Goal: Communication & Community: Answer question/provide support

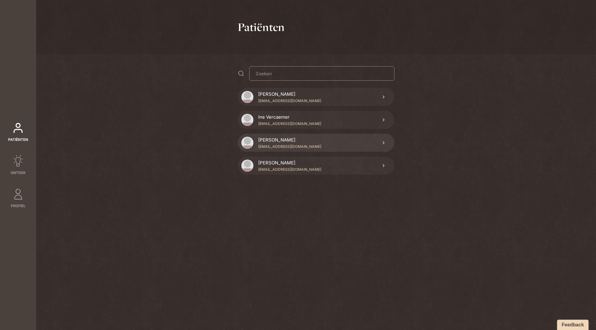
click at [264, 142] on p "[PERSON_NAME]" at bounding box center [276, 139] width 37 height 7
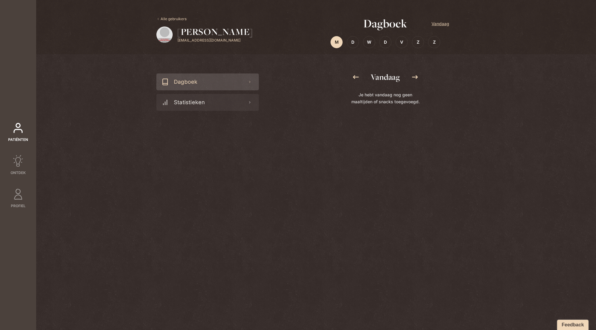
click at [356, 77] on icon at bounding box center [356, 77] width 6 height 4
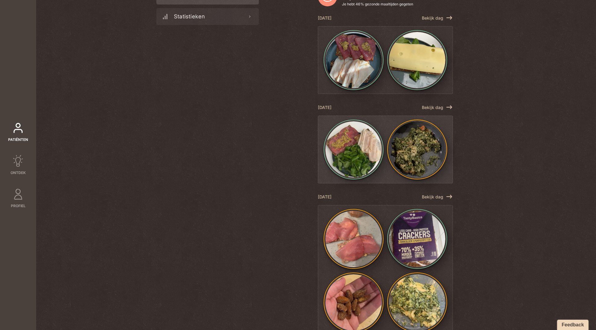
scroll to position [142, 0]
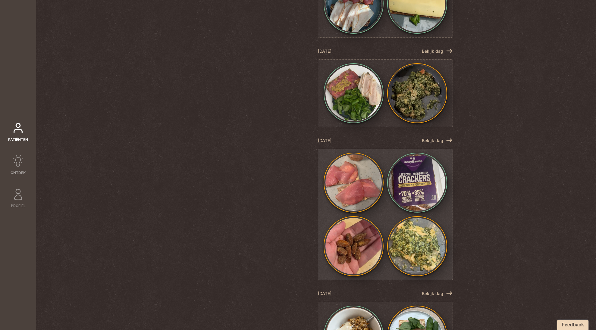
click at [402, 187] on img at bounding box center [417, 183] width 56 height 56
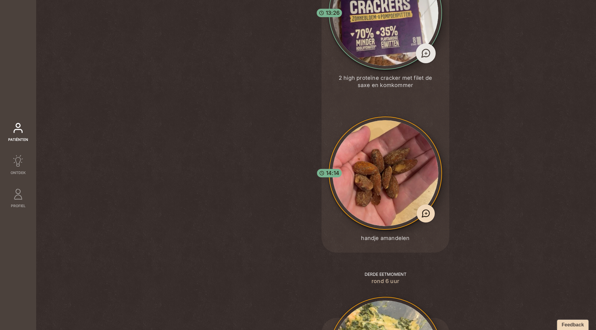
scroll to position [394, 0]
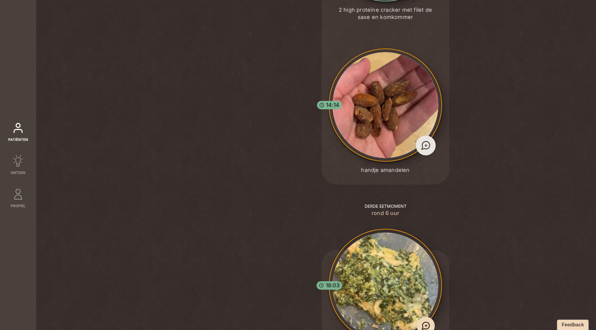
click at [425, 149] on icon at bounding box center [425, 145] width 11 height 11
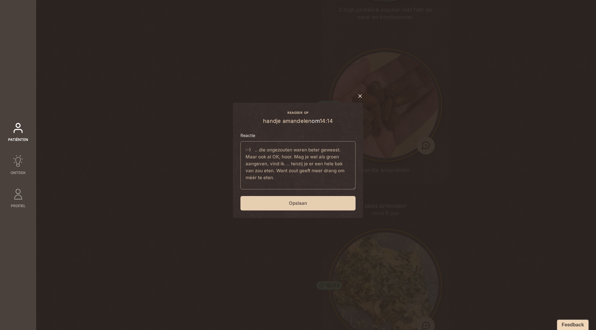
type textarea ":-) .. die ongezouten waren beter geweest. Maar ook al OK, hoor. Mag je wel als…"
click at [283, 205] on button "Opslaan" at bounding box center [297, 203] width 115 height 14
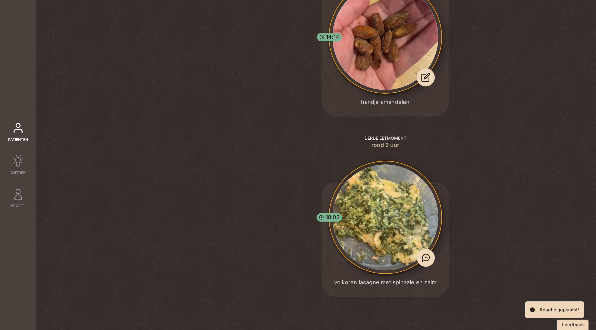
scroll to position [0, 0]
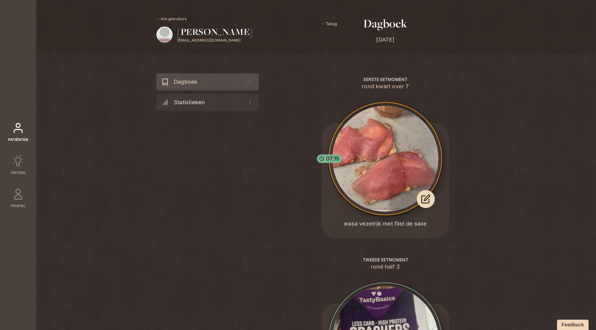
click at [327, 24] on span "Terug" at bounding box center [329, 23] width 16 height 7
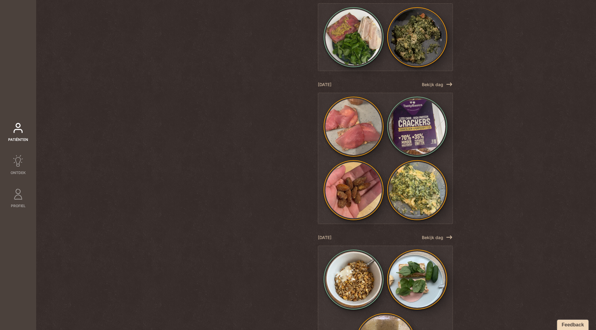
scroll to position [398, 0]
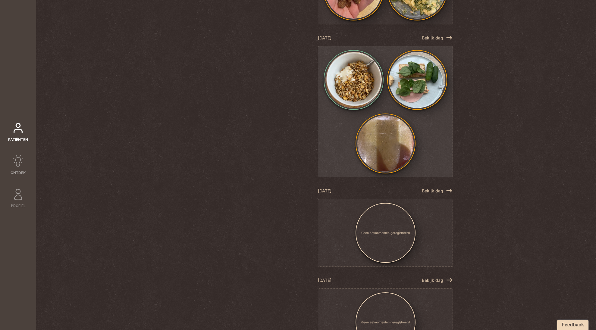
click at [405, 123] on img at bounding box center [385, 143] width 56 height 56
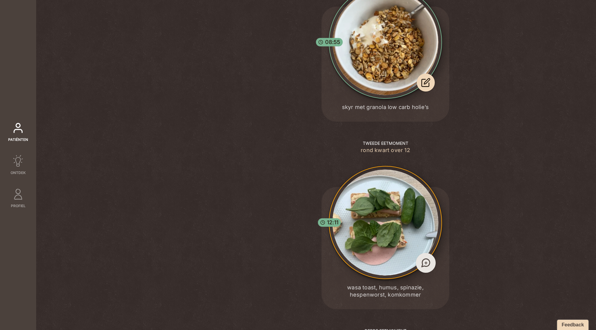
scroll to position [0, 0]
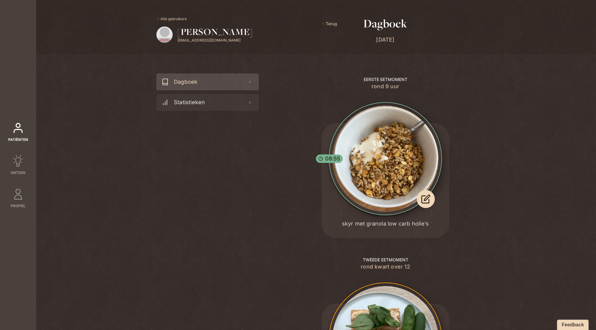
click at [331, 21] on span "Terug" at bounding box center [329, 23] width 16 height 7
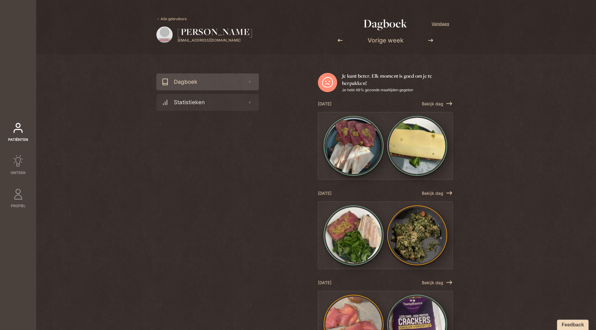
click at [177, 20] on link "Alle gebruikers" at bounding box center [171, 18] width 30 height 5
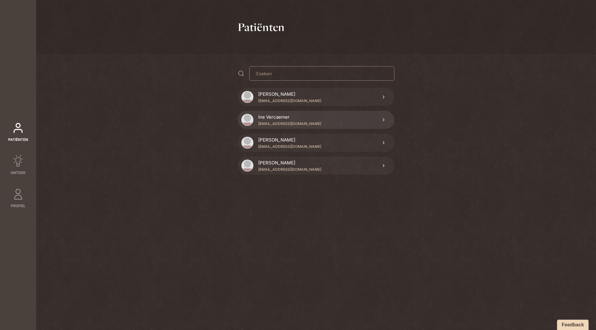
click at [262, 120] on p "Ine Vercaemer" at bounding box center [273, 117] width 31 height 7
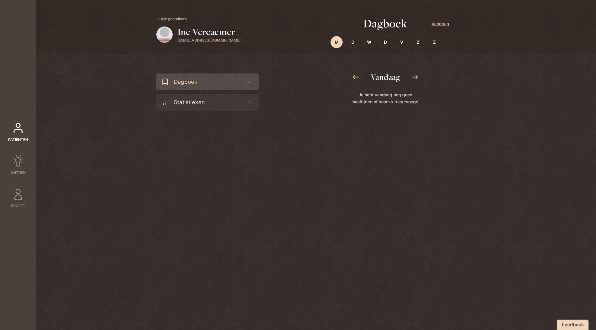
click at [357, 75] on icon at bounding box center [355, 76] width 7 height 7
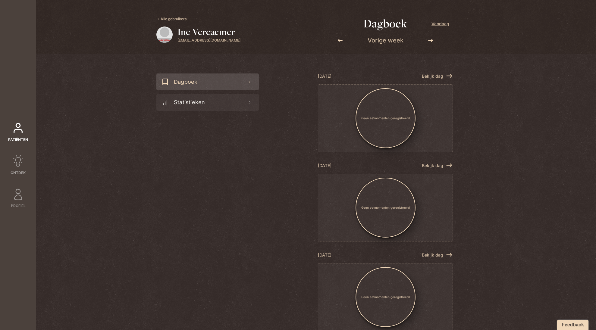
click at [174, 17] on link "Alle gebruikers" at bounding box center [171, 18] width 30 height 5
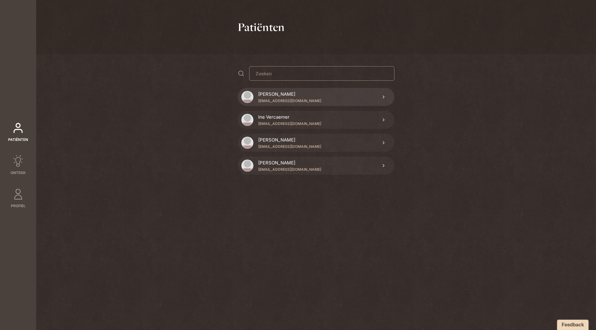
click at [275, 98] on p "[EMAIL_ADDRESS][DOMAIN_NAME]" at bounding box center [289, 100] width 63 height 5
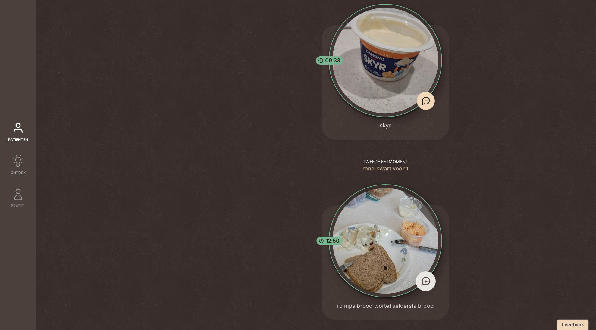
scroll to position [137, 0]
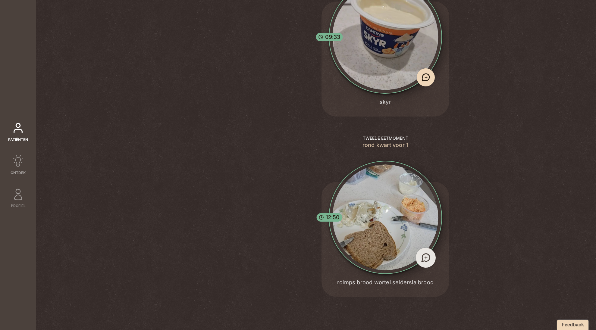
click at [424, 258] on span "+" at bounding box center [426, 258] width 4 height 8
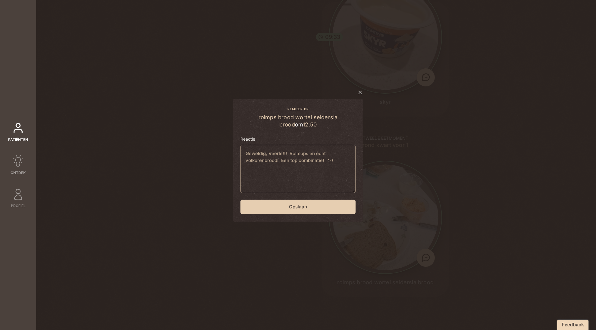
type textarea "Geweldig, Veerle!!! Rolmops en écht volkorenbrood! Een top combinatie! :-)"
click at [319, 207] on button "Opslaan" at bounding box center [297, 207] width 115 height 14
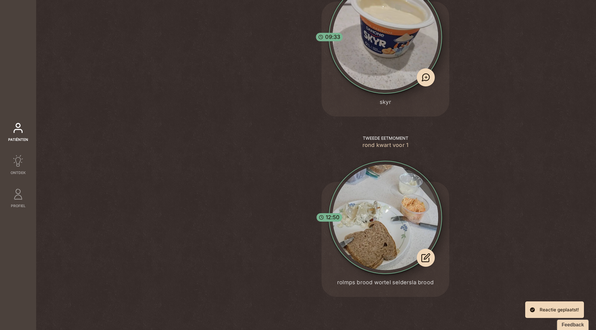
scroll to position [0, 0]
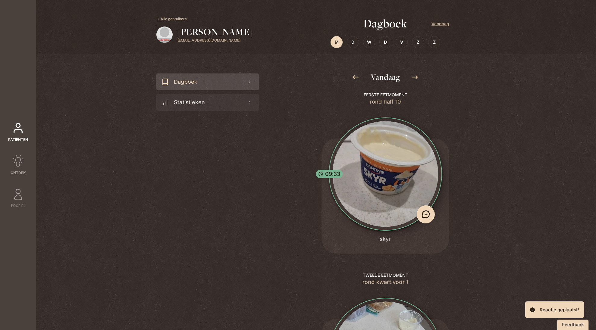
click at [353, 77] on icon at bounding box center [356, 77] width 6 height 4
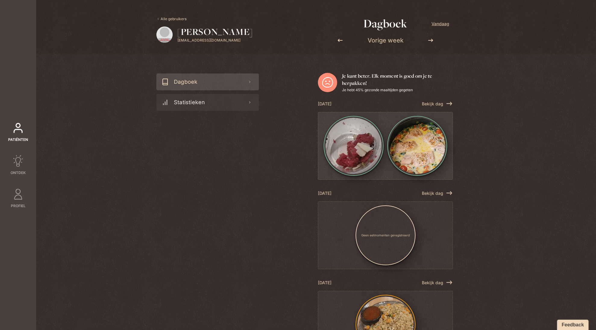
click at [411, 146] on img at bounding box center [417, 146] width 56 height 56
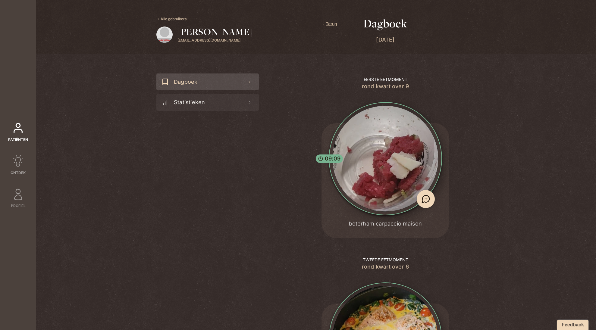
scroll to position [122, 0]
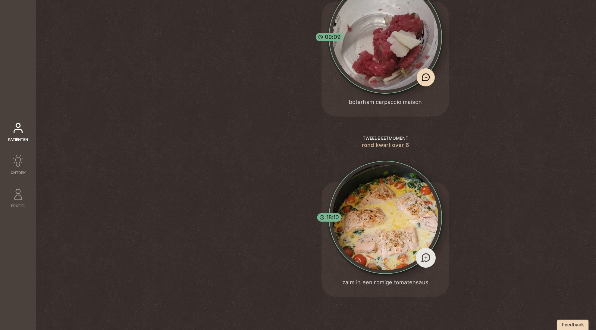
click at [427, 258] on icon at bounding box center [425, 257] width 11 height 11
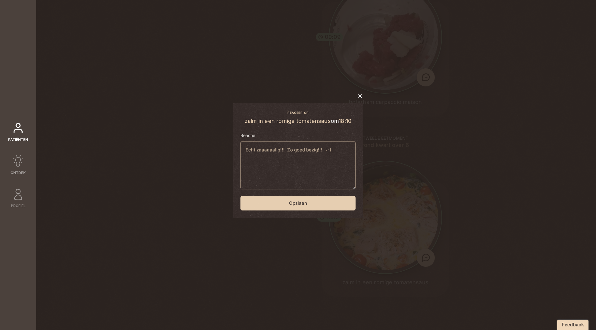
type textarea "Echt zaaaaaalig!!! Zo goed bezig!!! :-)"
click at [289, 205] on button "Opslaan" at bounding box center [297, 203] width 115 height 14
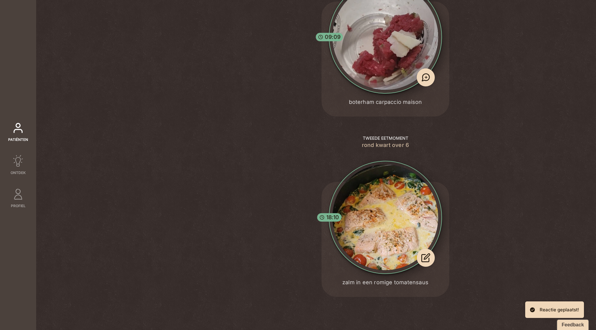
scroll to position [0, 0]
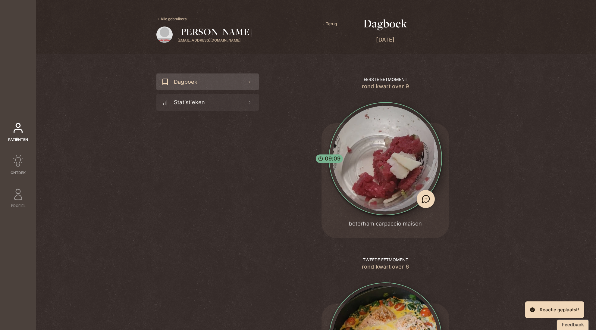
click at [332, 23] on span "Terug" at bounding box center [329, 23] width 16 height 7
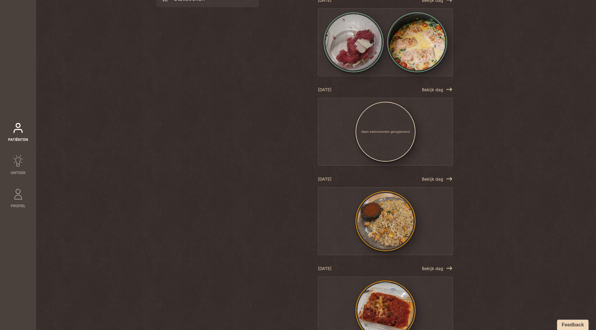
scroll to position [111, 0]
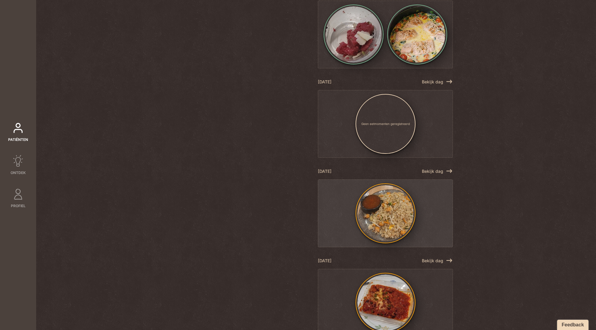
click at [384, 206] on img at bounding box center [385, 213] width 56 height 56
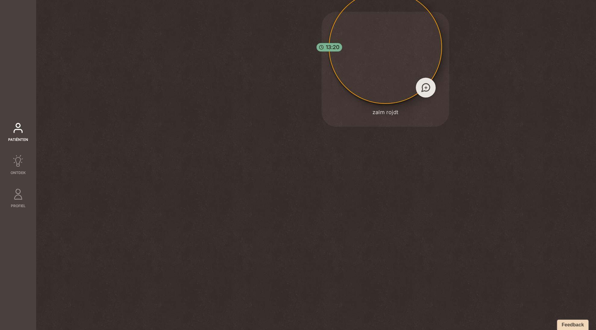
scroll to position [0, 0]
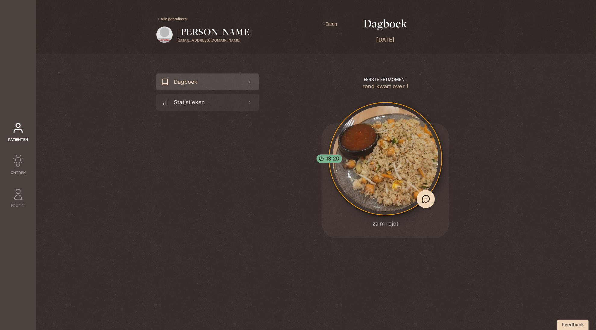
click at [175, 18] on link "Alle gebruikers" at bounding box center [171, 18] width 30 height 5
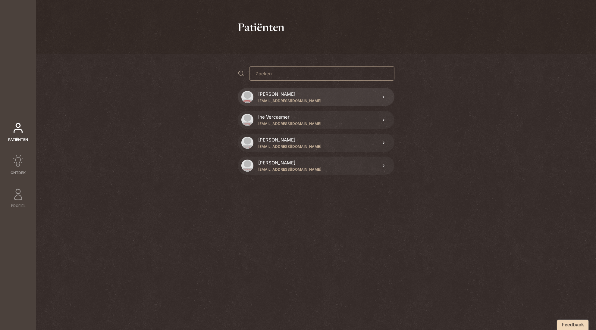
click at [283, 101] on p "[EMAIL_ADDRESS][DOMAIN_NAME]" at bounding box center [289, 100] width 63 height 5
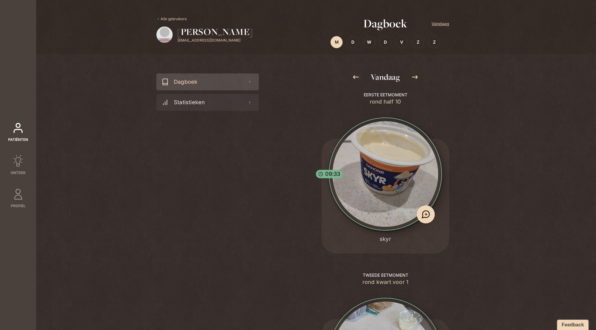
click at [354, 76] on icon at bounding box center [355, 76] width 7 height 7
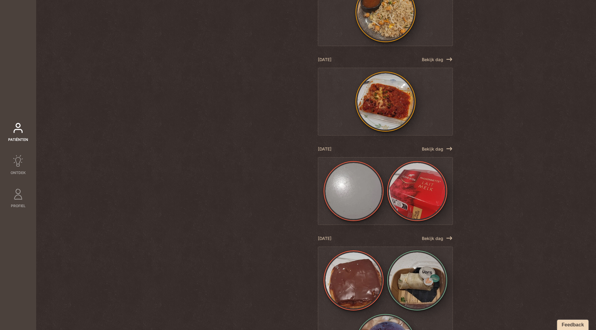
scroll to position [360, 0]
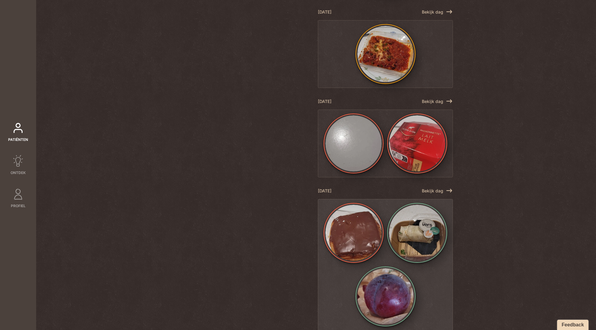
click at [405, 224] on img at bounding box center [417, 233] width 56 height 56
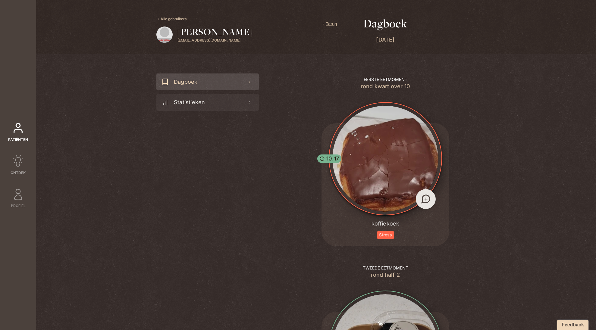
click at [424, 196] on span "+" at bounding box center [426, 199] width 4 height 8
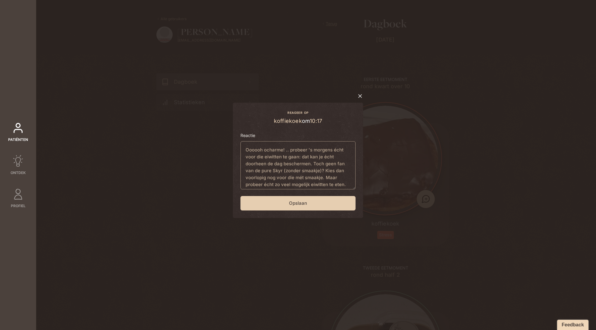
type textarea "Oooooh ocharme! .. probeer 's morgens écht voor die eiwitten te gaan: dat kan j…"
click at [309, 203] on button "Opslaan" at bounding box center [297, 203] width 115 height 14
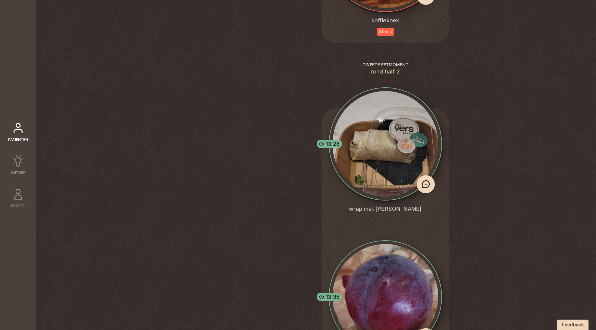
scroll to position [283, 0]
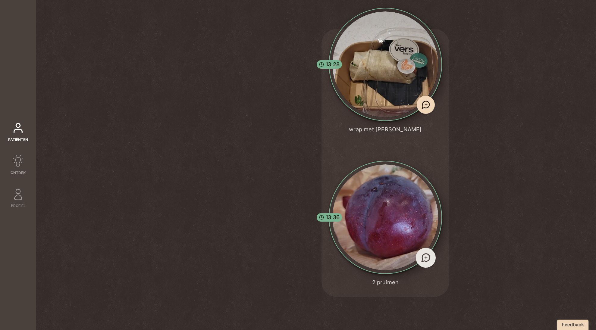
click at [424, 258] on span "+" at bounding box center [426, 258] width 4 height 8
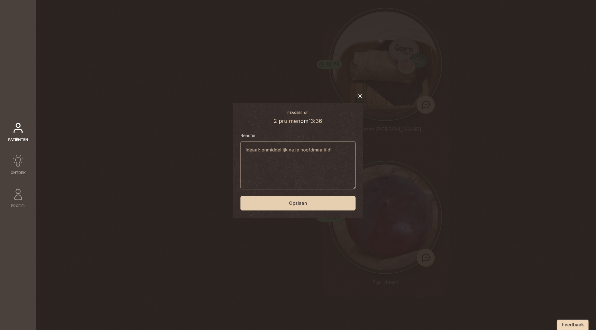
type textarea "Ideaal: onmiddellijk na je hoofdmaaltijd!"
click at [321, 205] on button "Opslaan" at bounding box center [297, 203] width 115 height 14
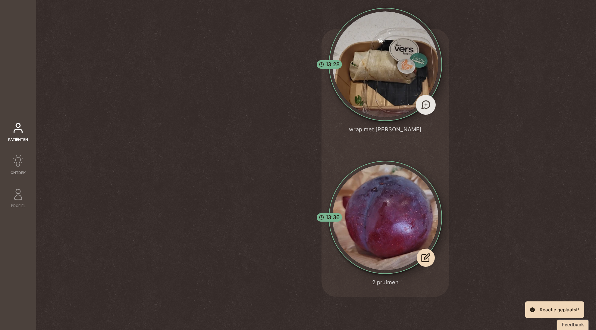
scroll to position [0, 0]
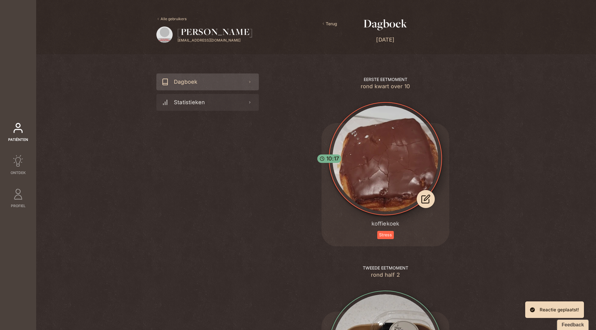
click at [327, 23] on span "Terug" at bounding box center [329, 23] width 16 height 7
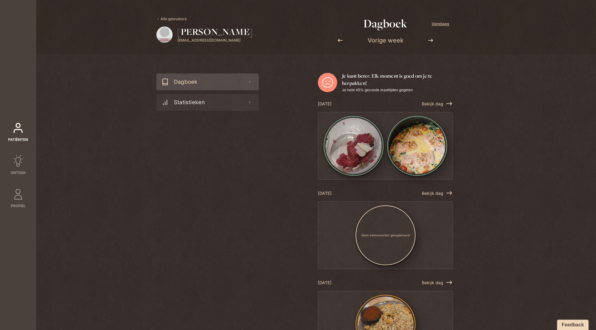
click at [337, 40] on icon at bounding box center [340, 40] width 6 height 6
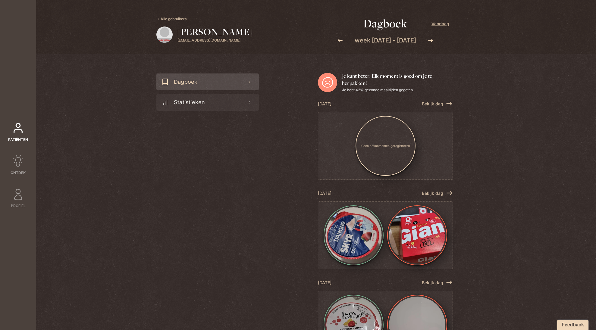
scroll to position [124, 0]
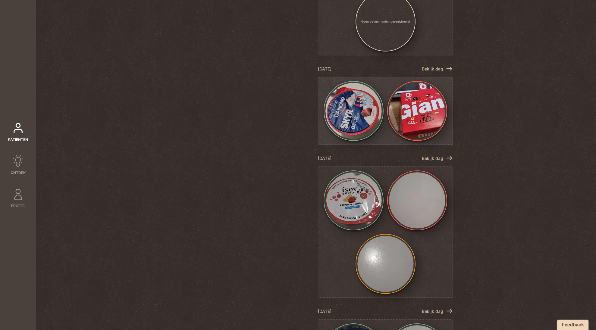
click at [414, 105] on img at bounding box center [417, 111] width 56 height 56
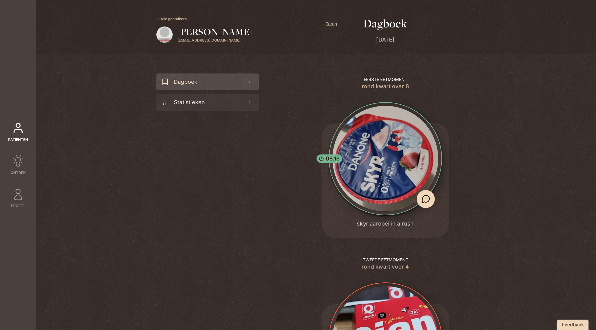
scroll to position [130, 0]
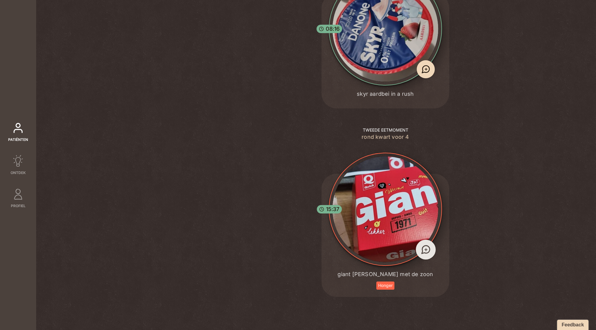
click at [424, 251] on span "+" at bounding box center [426, 249] width 4 height 8
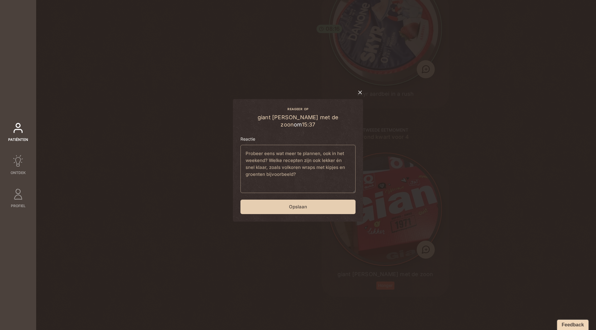
type textarea "Probeer eens wat meer te plannen, ook in het weekend? Welke recepten zijn ook l…"
click at [322, 205] on button "Opslaan" at bounding box center [297, 207] width 115 height 14
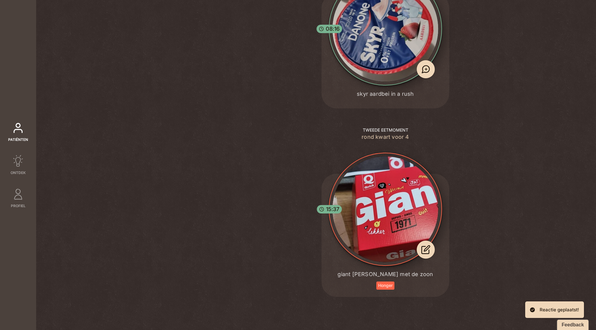
scroll to position [0, 0]
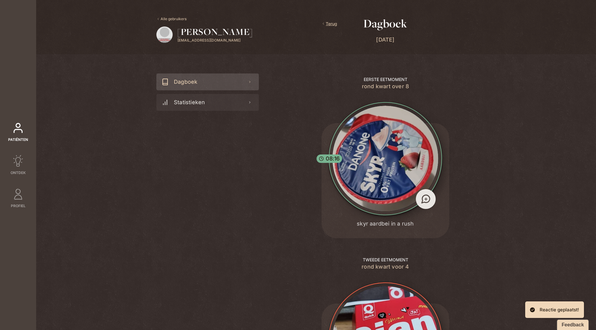
click at [426, 197] on span "+" at bounding box center [426, 199] width 4 height 8
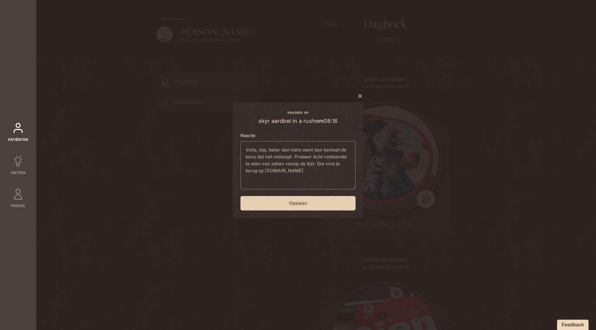
type textarea "Voila, top, beter dan niets want dan bestaat de kans dat het misloopt. Probeer …"
click at [332, 207] on button "Opslaan" at bounding box center [297, 203] width 115 height 14
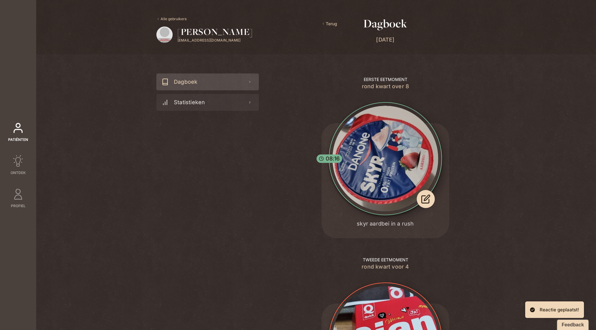
click at [329, 25] on span "Terug" at bounding box center [329, 23] width 16 height 7
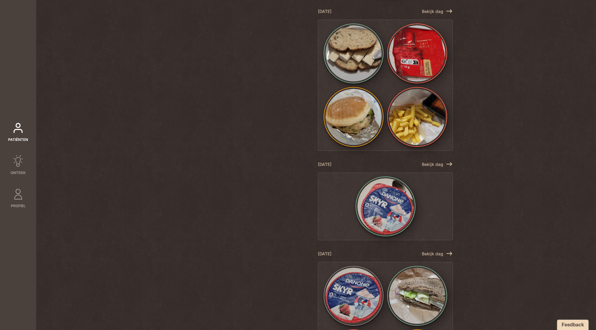
scroll to position [528, 0]
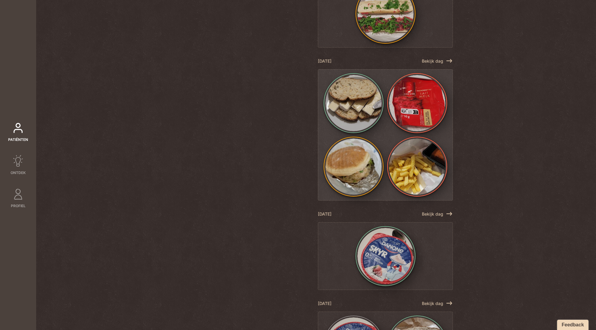
click at [400, 133] on div at bounding box center [417, 103] width 64 height 64
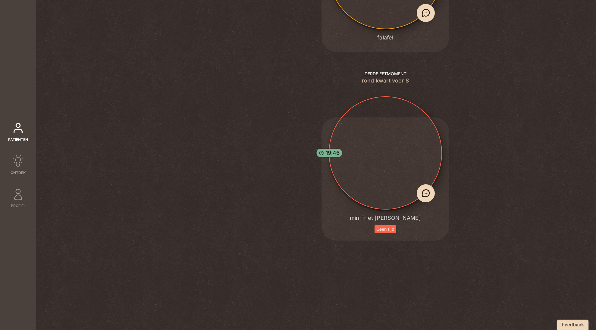
scroll to position [0, 0]
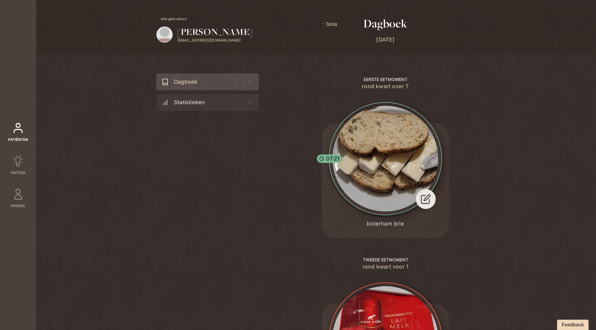
click at [422, 198] on icon at bounding box center [425, 199] width 11 height 11
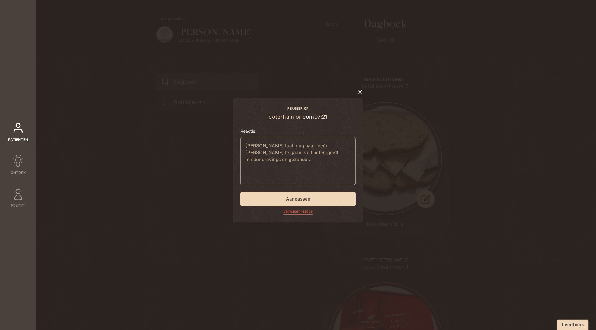
click at [364, 93] on div "Reageer op boterham brie om 07:21 Reactie [PERSON_NAME] toch nog naar méér volk…" at bounding box center [298, 155] width 145 height 133
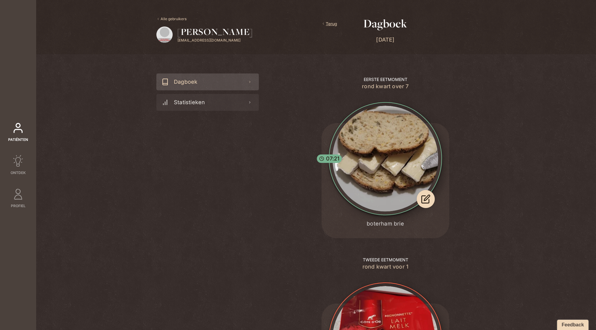
click at [165, 17] on link "Alle gebruikers" at bounding box center [171, 18] width 30 height 5
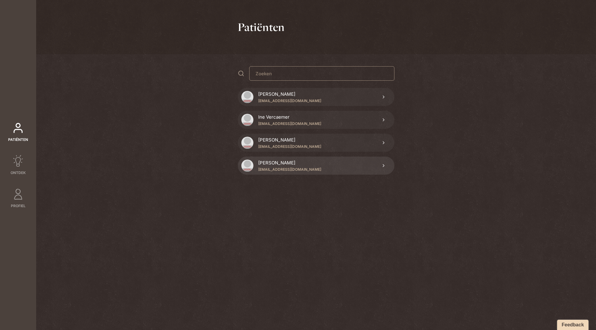
click at [275, 161] on p "[PERSON_NAME]" at bounding box center [276, 162] width 37 height 7
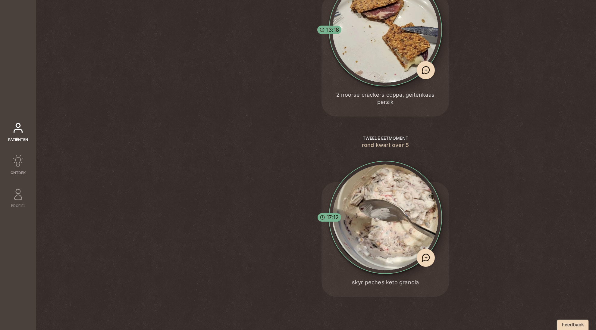
scroll to position [11, 0]
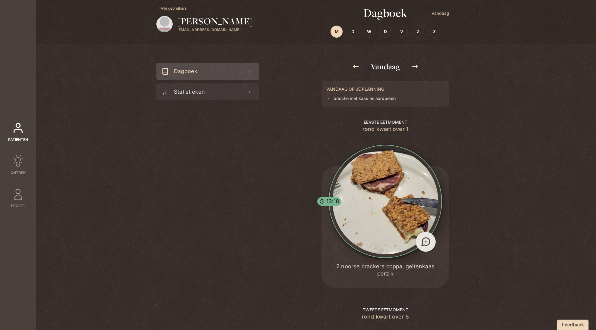
click at [424, 242] on span "+" at bounding box center [426, 242] width 4 height 8
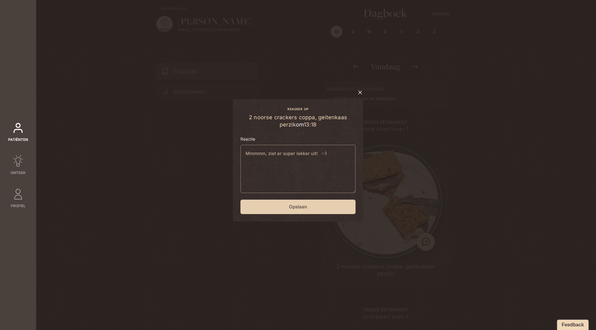
type textarea "Mmmmm, ziet er super lekker uit! :-)"
click at [300, 210] on button "Opslaan" at bounding box center [297, 207] width 115 height 14
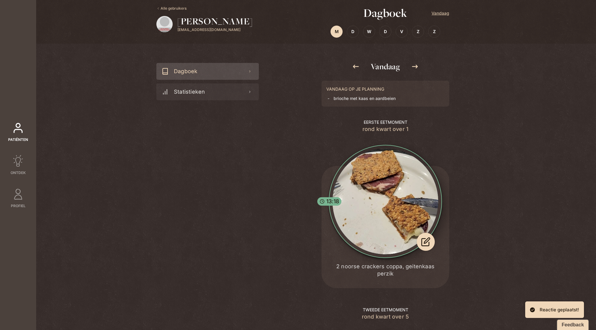
click at [353, 67] on icon at bounding box center [356, 67] width 6 height 4
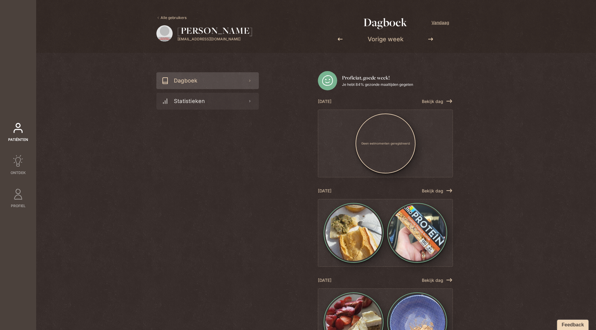
scroll to position [54, 0]
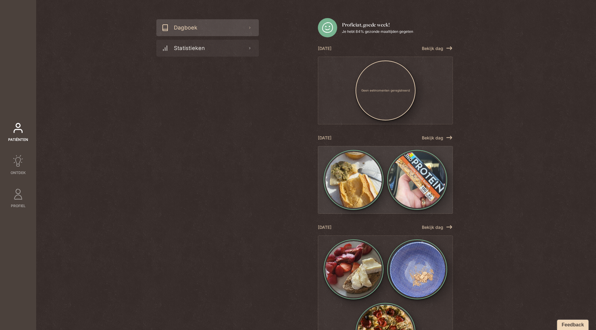
click at [335, 172] on img at bounding box center [353, 180] width 56 height 56
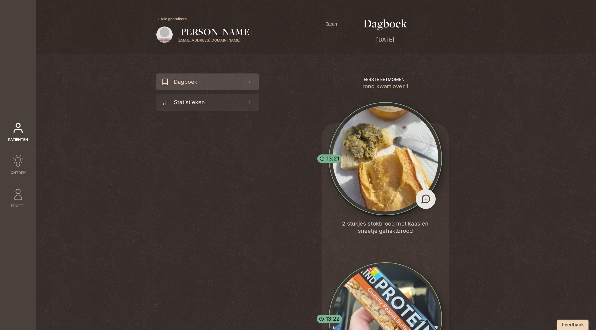
click at [425, 202] on span "+" at bounding box center [426, 199] width 4 height 8
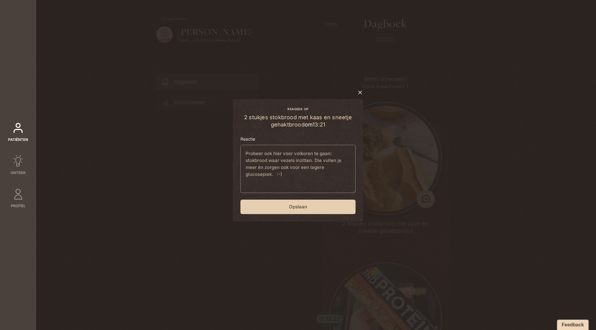
type textarea "Probeer ook hier voor volkoren te gaan: stokbrood waar vezels inzitten. Die vul…"
click at [327, 204] on button "Opslaan" at bounding box center [297, 207] width 115 height 14
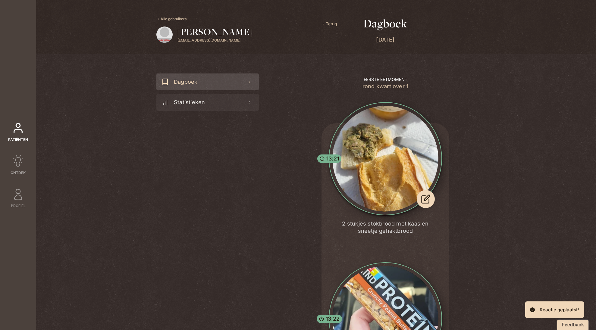
click at [332, 22] on span "Terug" at bounding box center [329, 23] width 16 height 7
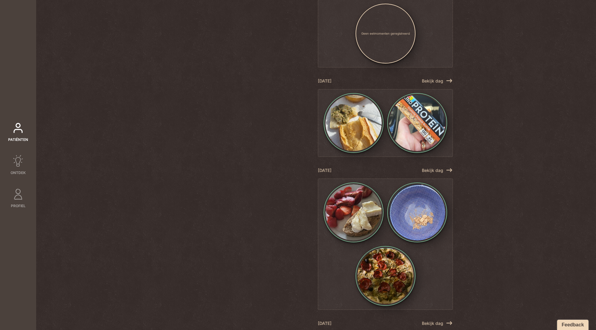
scroll to position [305, 0]
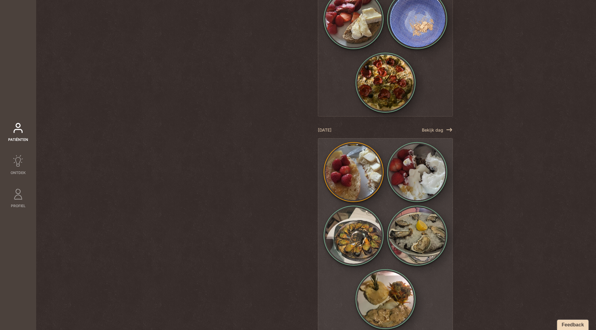
click at [399, 209] on img at bounding box center [417, 236] width 56 height 56
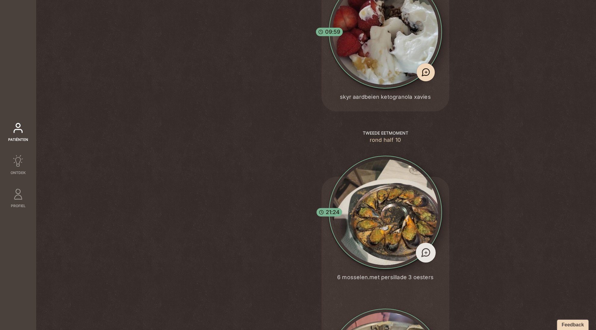
scroll to position [404, 0]
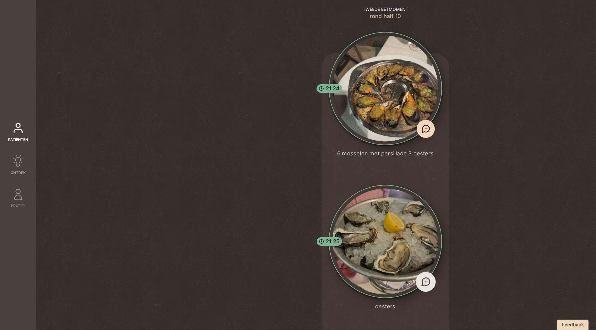
click at [421, 273] on div "+" at bounding box center [426, 282] width 20 height 20
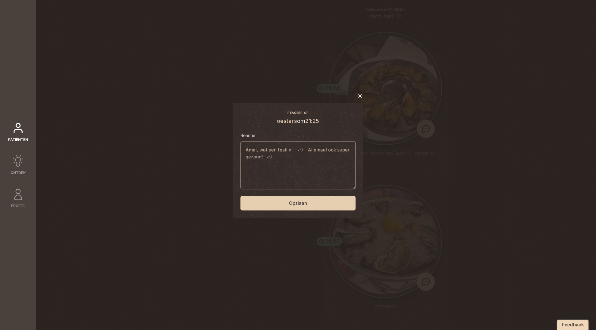
type textarea "Amai, wat een festijn! :-) Allemaal ook super gezond! :-)"
click at [338, 206] on button "Opslaan" at bounding box center [297, 203] width 115 height 14
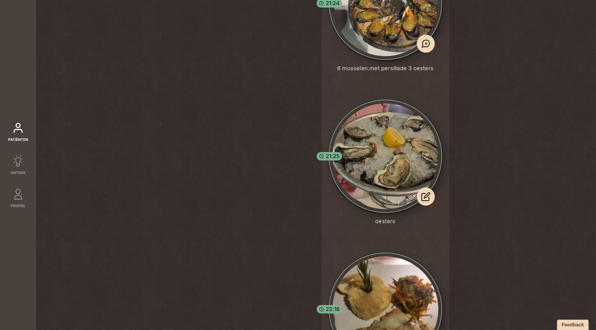
scroll to position [588, 0]
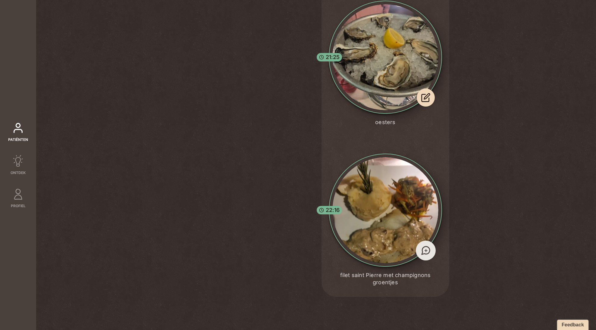
click at [424, 250] on span "+" at bounding box center [426, 250] width 4 height 8
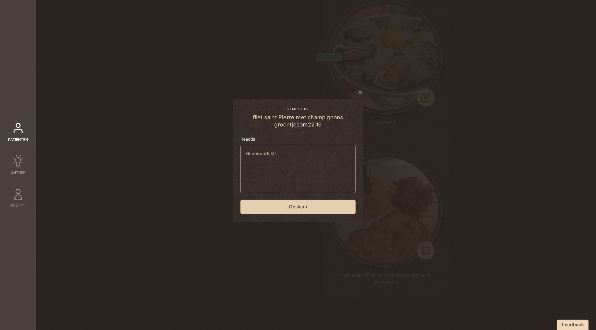
type textarea "Heeeeeerlijk!!"
click at [335, 212] on button "Opslaan" at bounding box center [297, 207] width 115 height 14
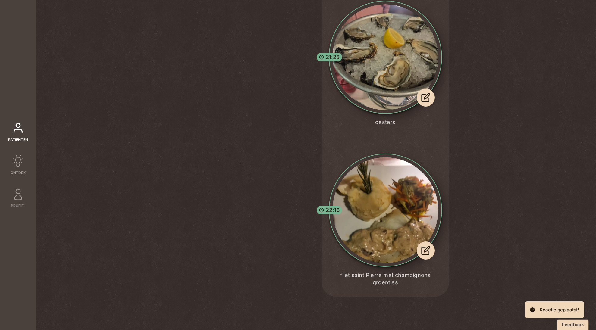
scroll to position [0, 0]
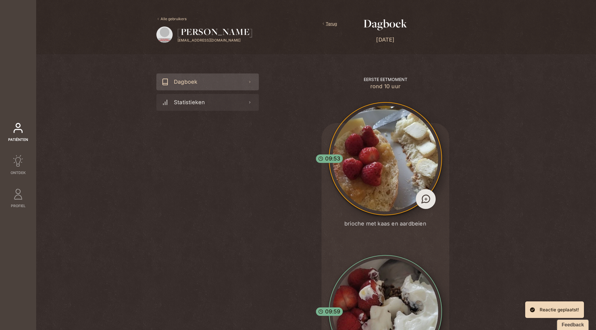
click at [424, 199] on span "+" at bounding box center [426, 199] width 4 height 8
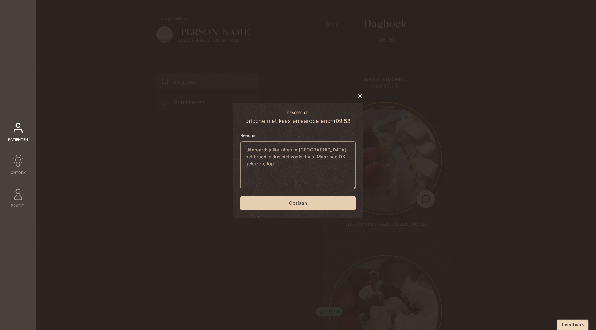
type textarea "Uiteraard: jullie zitten in [GEOGRAPHIC_DATA]: het brood is dus niet zoals thui…"
click at [312, 200] on button "Opslaan" at bounding box center [297, 203] width 115 height 14
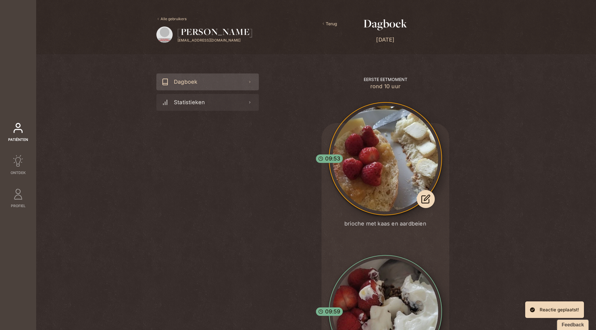
click at [327, 23] on span "Terug" at bounding box center [329, 23] width 16 height 7
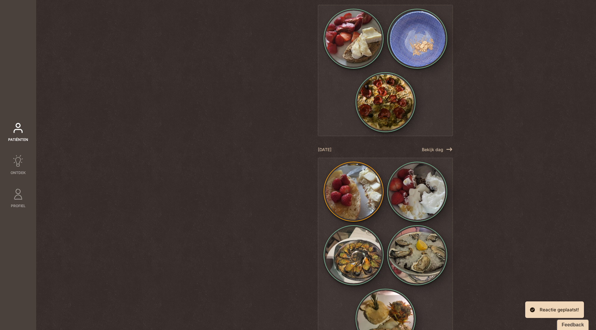
scroll to position [771, 0]
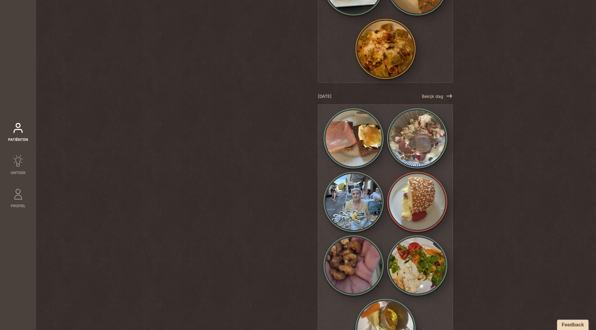
click at [353, 202] on img at bounding box center [353, 202] width 56 height 56
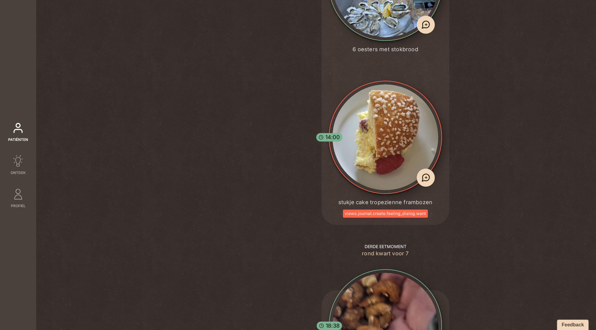
scroll to position [720, 0]
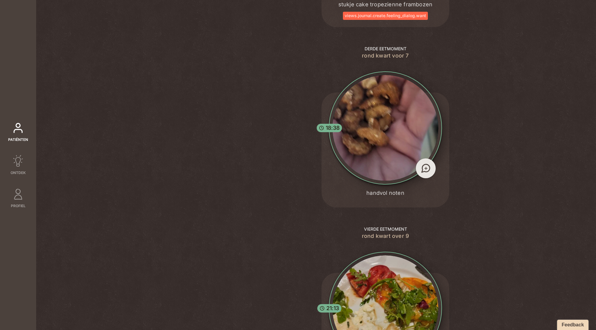
click at [424, 164] on span "+" at bounding box center [426, 168] width 4 height 8
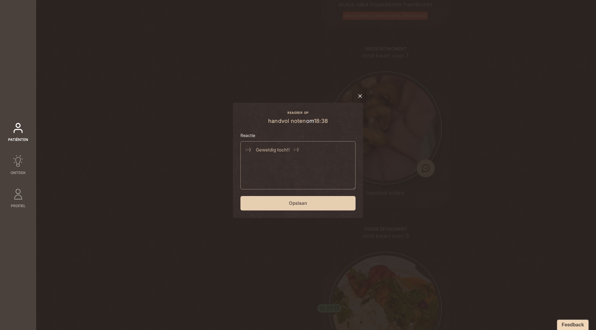
type textarea ":-) Geweldig toch!! :-)"
click at [331, 204] on button "Opslaan" at bounding box center [297, 203] width 115 height 14
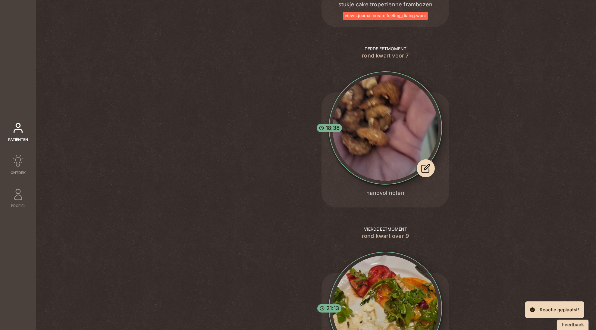
scroll to position [964, 0]
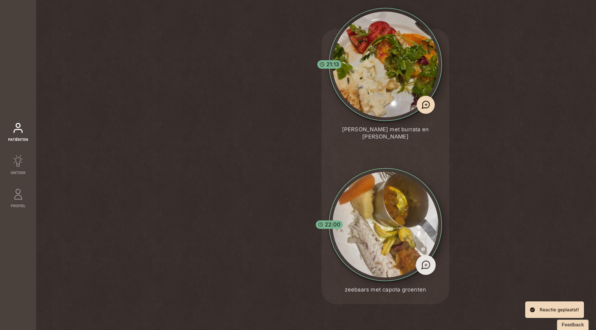
click at [424, 261] on span "+" at bounding box center [426, 265] width 4 height 8
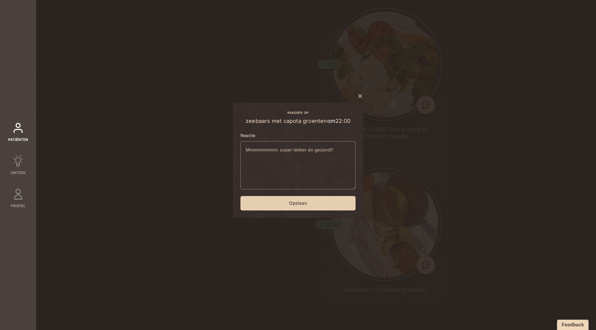
type textarea "Mmmmmmmm: super lekker én gezond!!"
click at [347, 204] on button "Opslaan" at bounding box center [297, 203] width 115 height 14
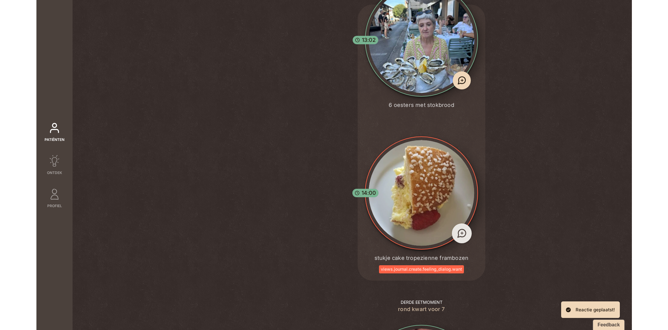
scroll to position [0, 0]
